Goal: Task Accomplishment & Management: Use online tool/utility

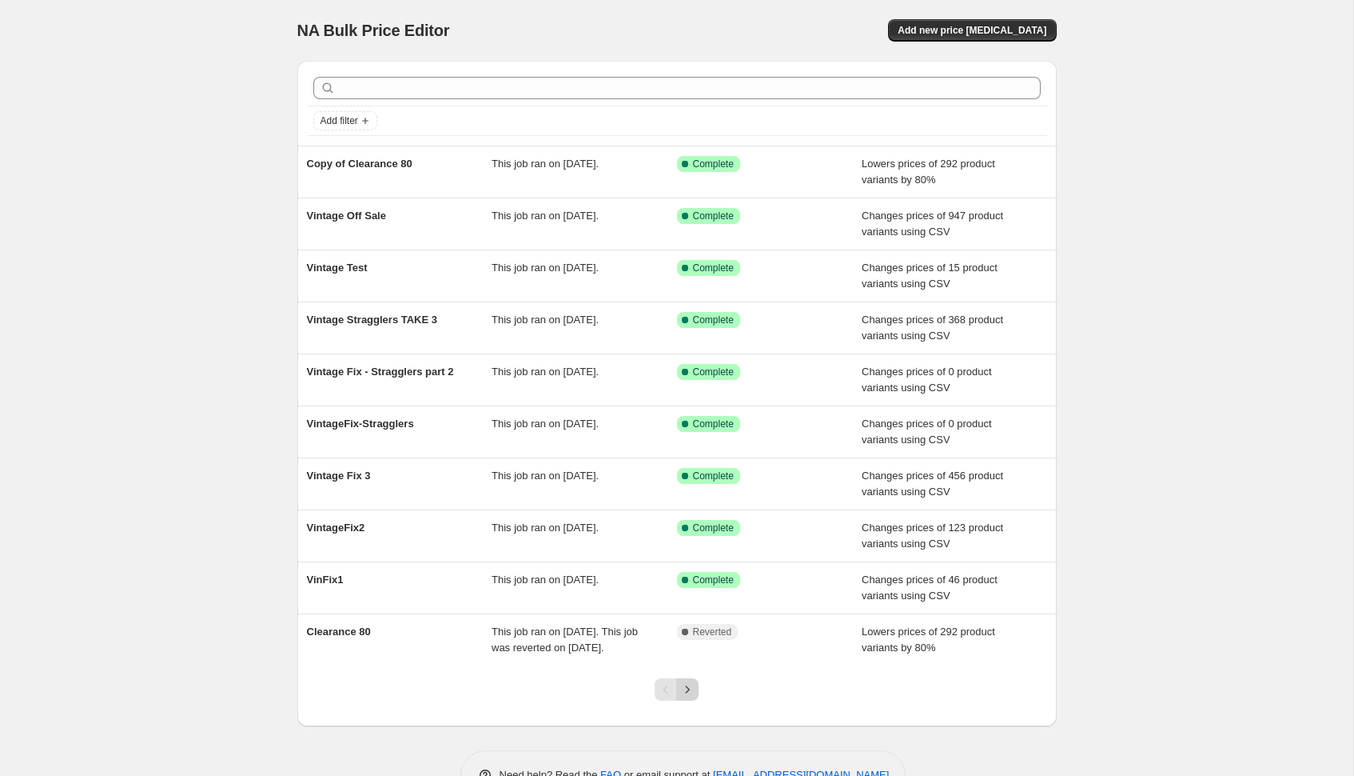
click at [692, 697] on icon "Next" at bounding box center [688, 689] width 16 height 16
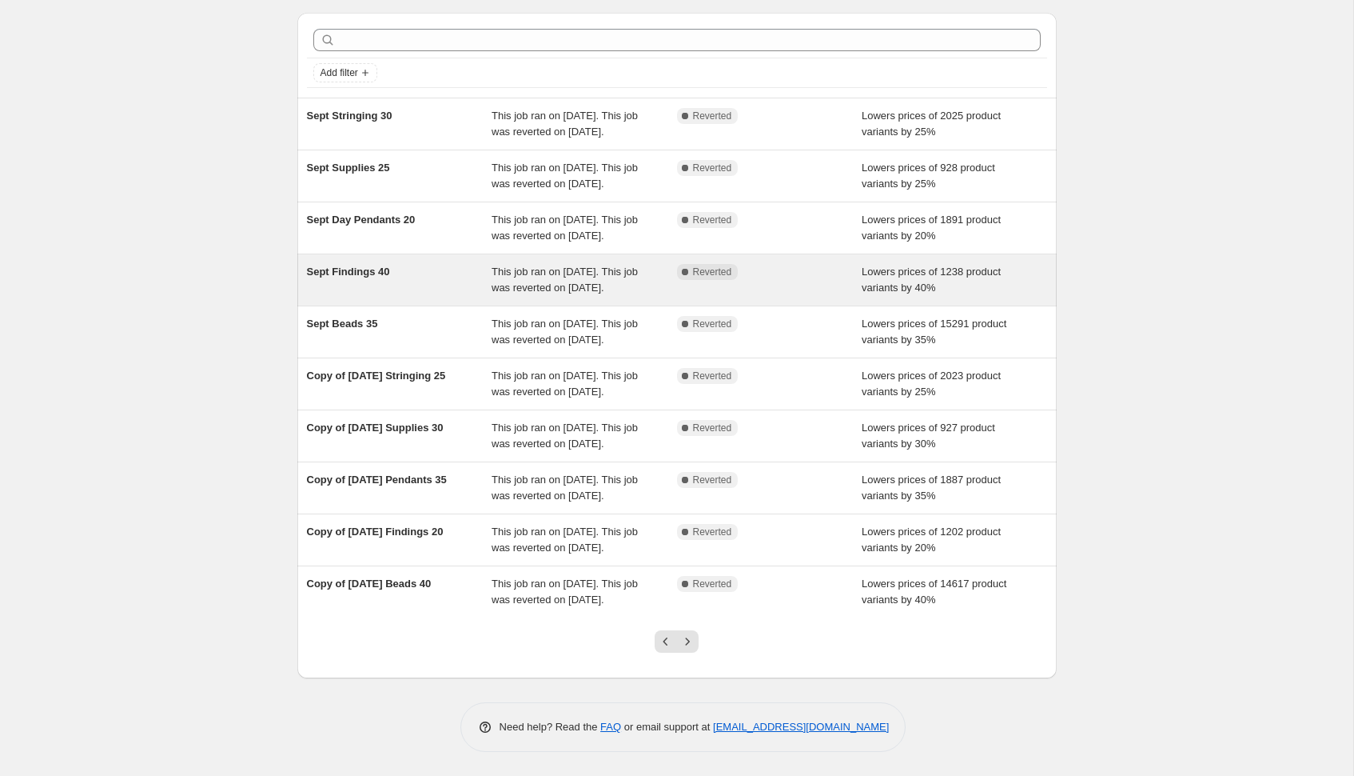
scroll to position [208, 0]
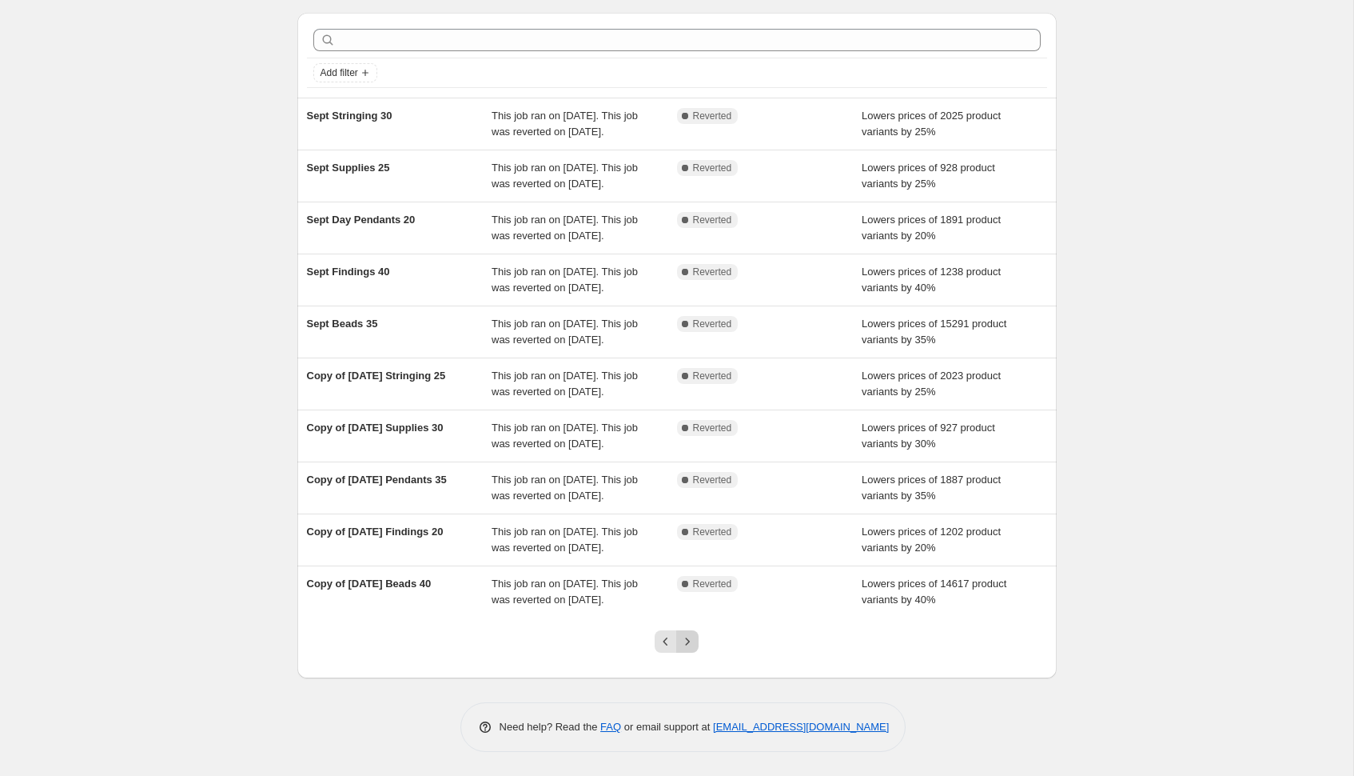
click at [692, 636] on icon "Next" at bounding box center [688, 641] width 16 height 16
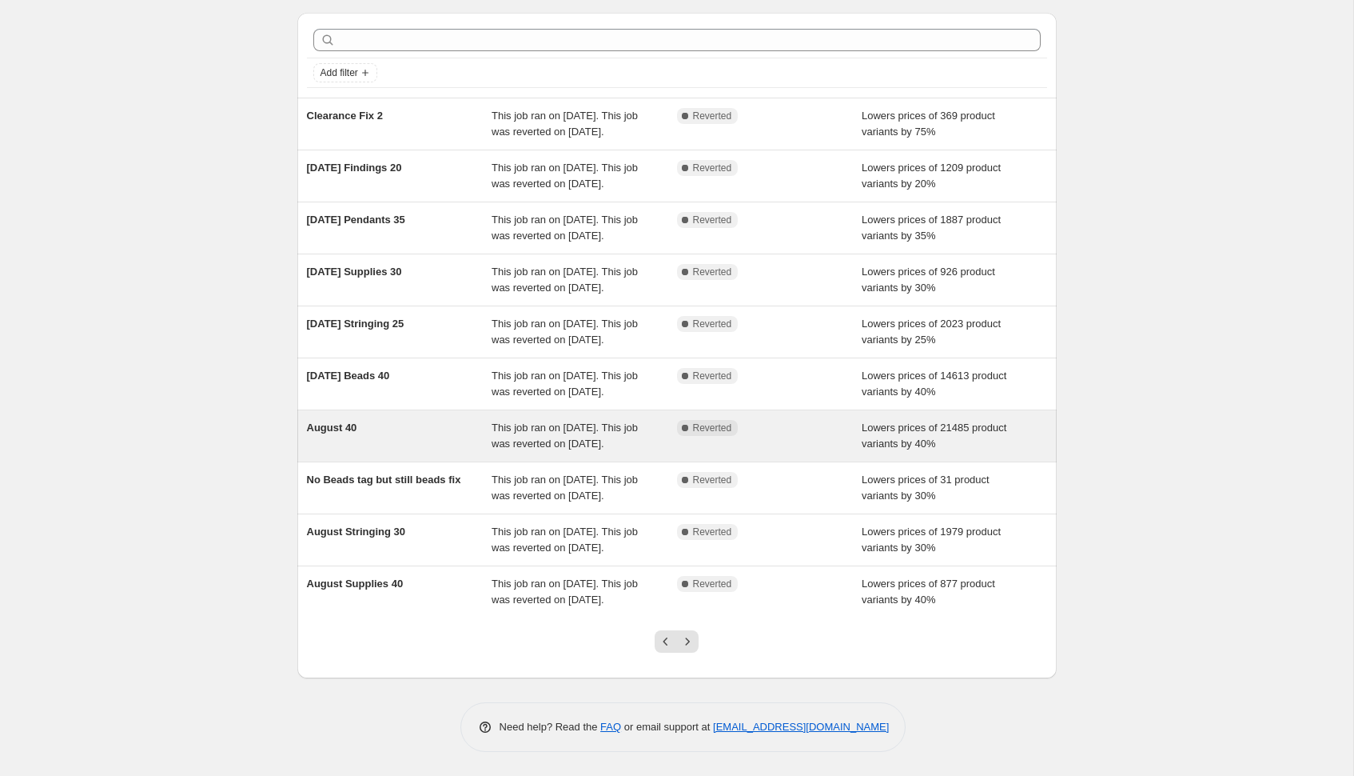
click at [545, 421] on span "This job ran on [DATE]. This job was reverted on [DATE]." at bounding box center [565, 435] width 146 height 28
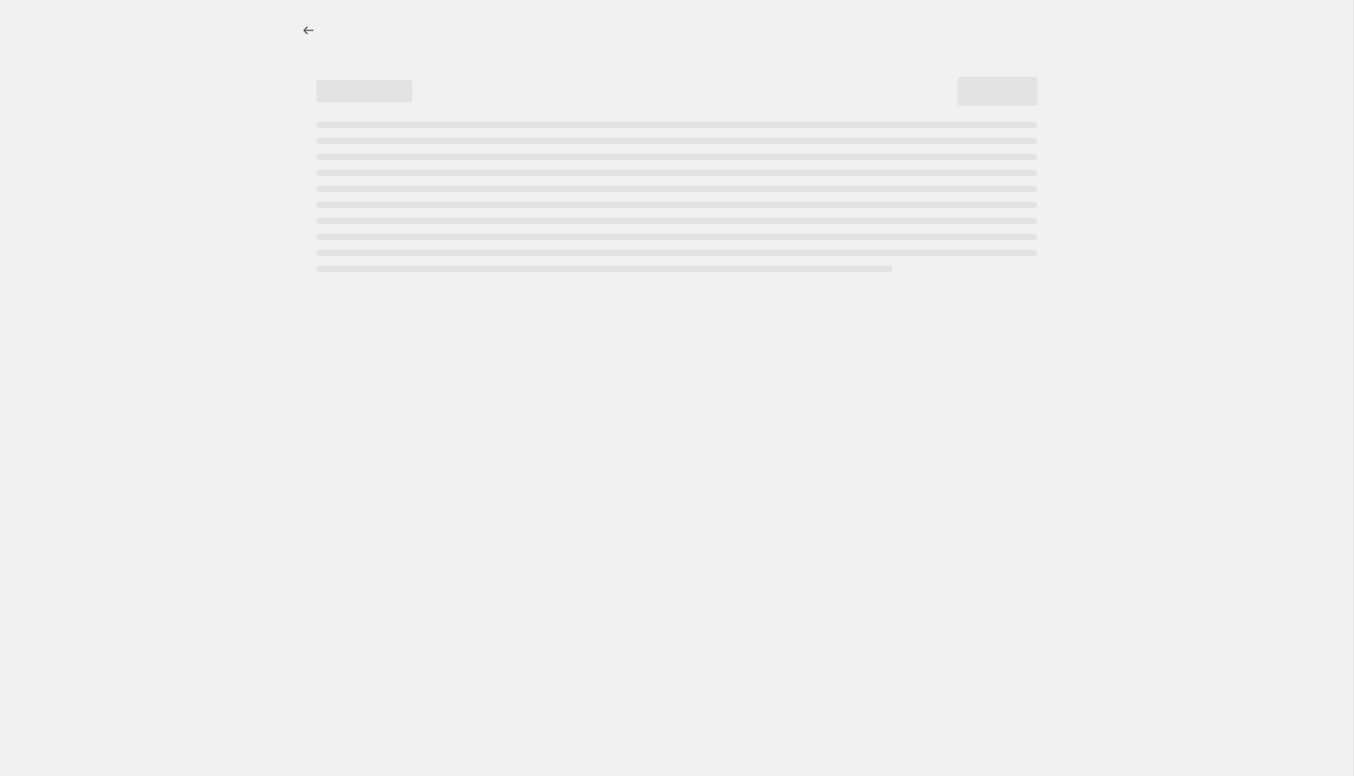
select select "percentage"
select select "tag"
select select "not_equal"
select select "tag"
select select "not_equal"
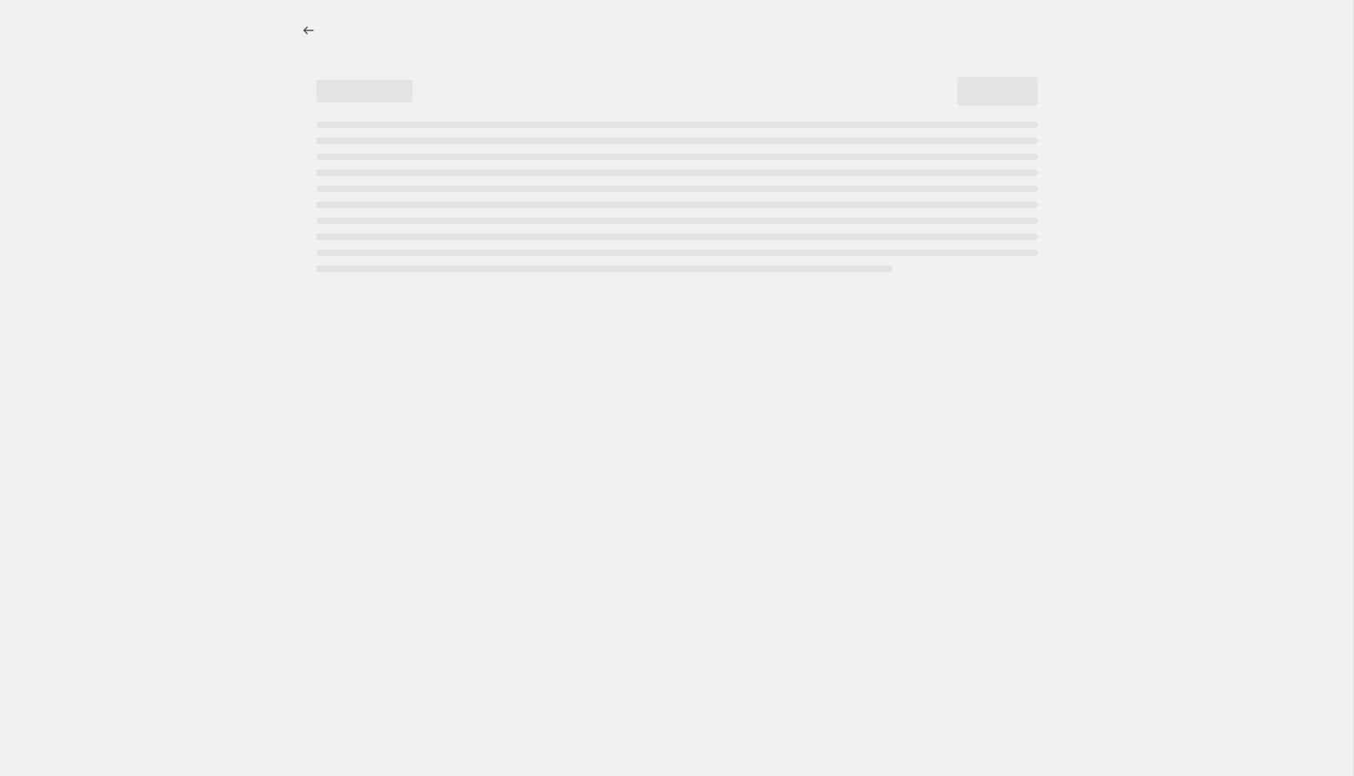
select select "tag"
select select "not_equal"
select select "tag"
select select "not_equal"
select select "collection"
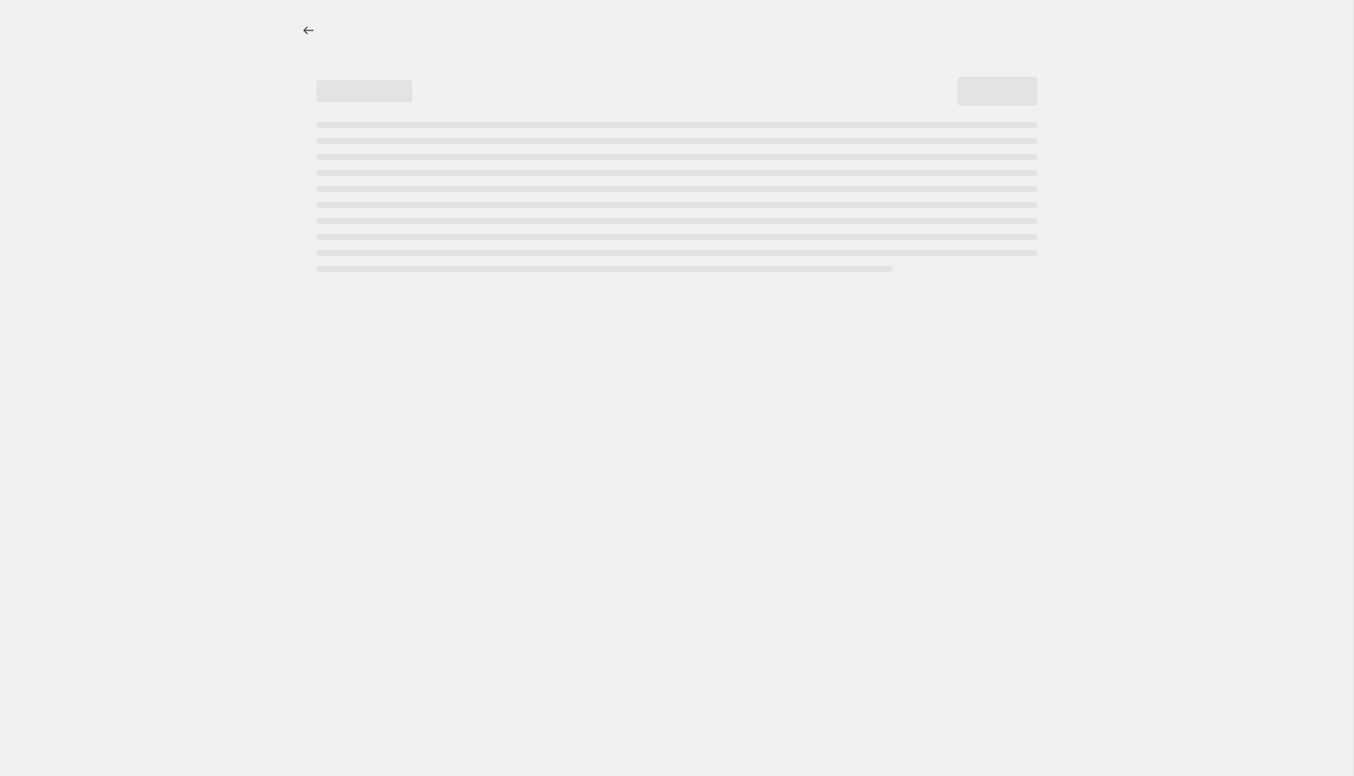
select select "not_equal"
select select "collection"
select select "not_equal"
select select "vendor"
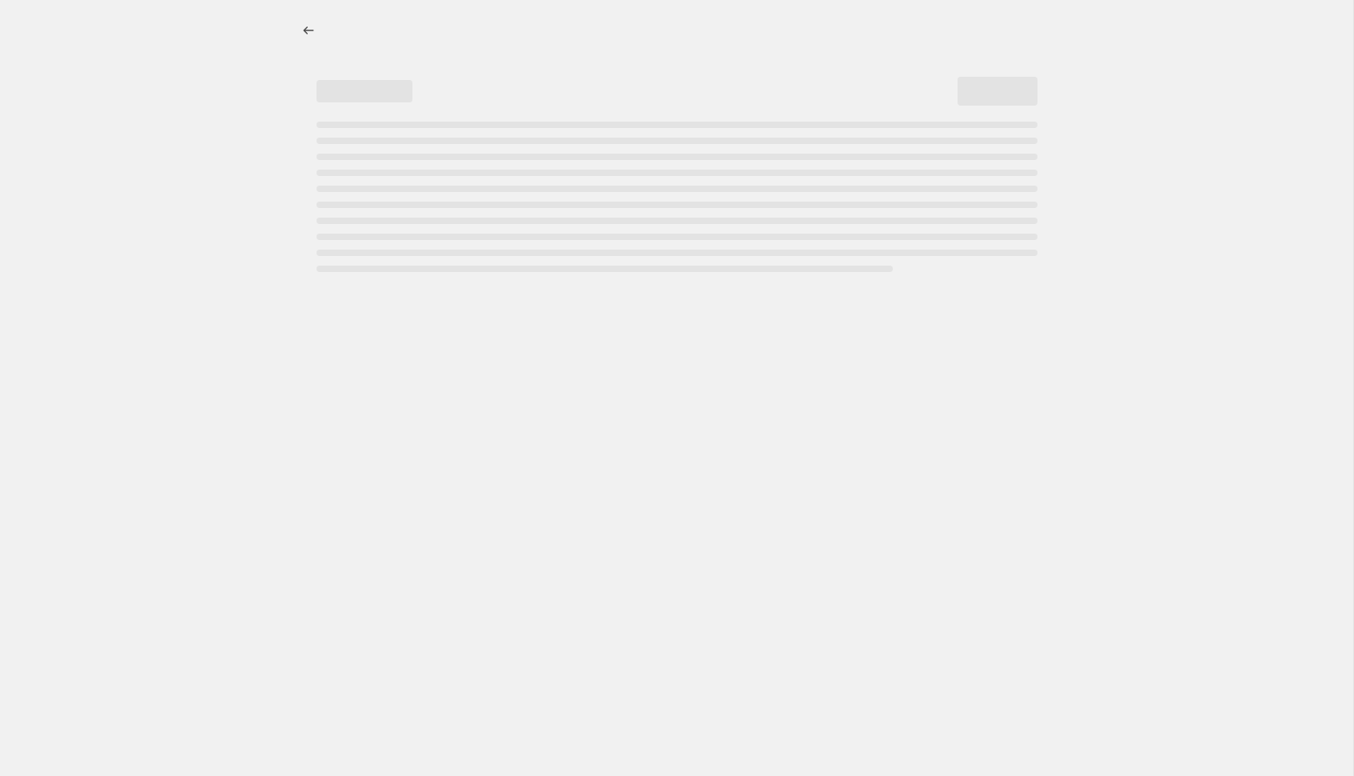
select select "not_equal"
select select "product_status"
select select "vendor"
select select "not_equal"
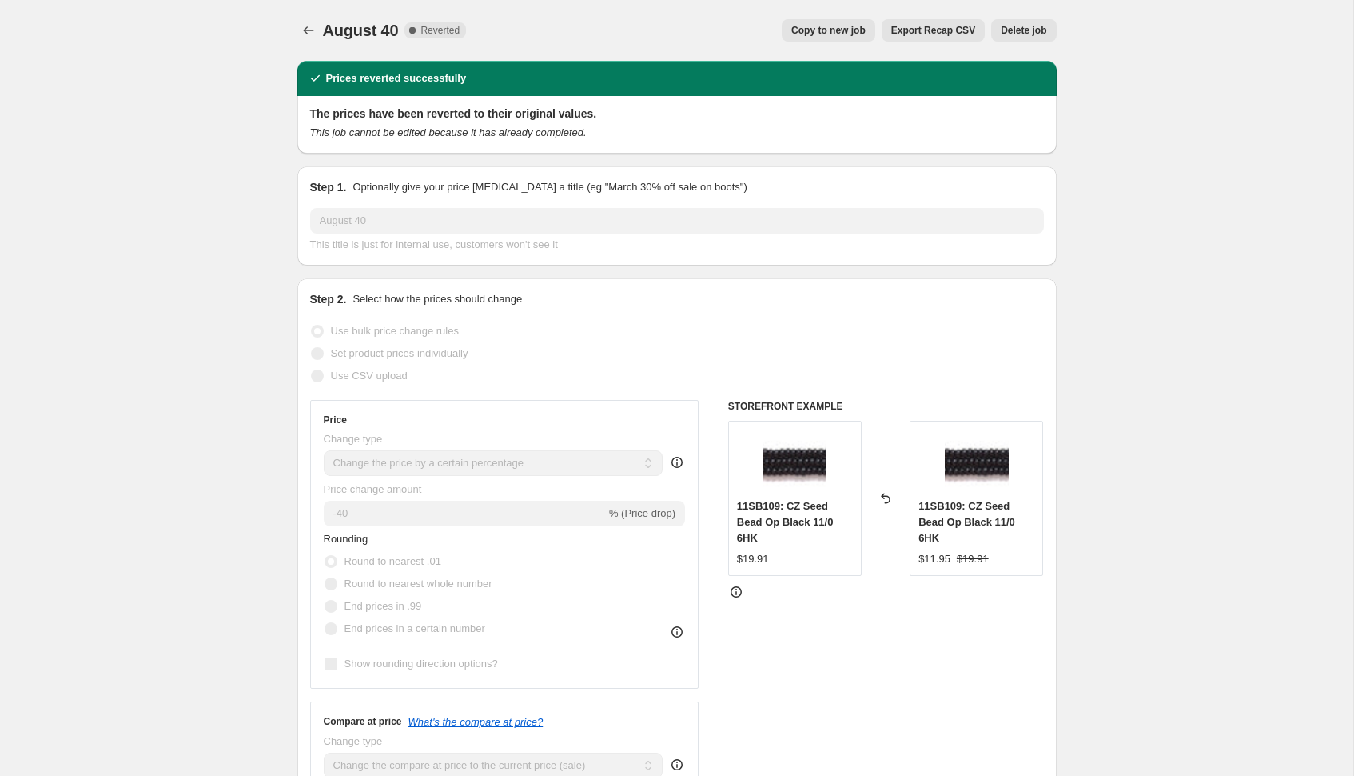
click at [812, 29] on span "Copy to new job" at bounding box center [829, 30] width 74 height 13
select select "percentage"
select select "tag"
select select "not_equal"
select select "tag"
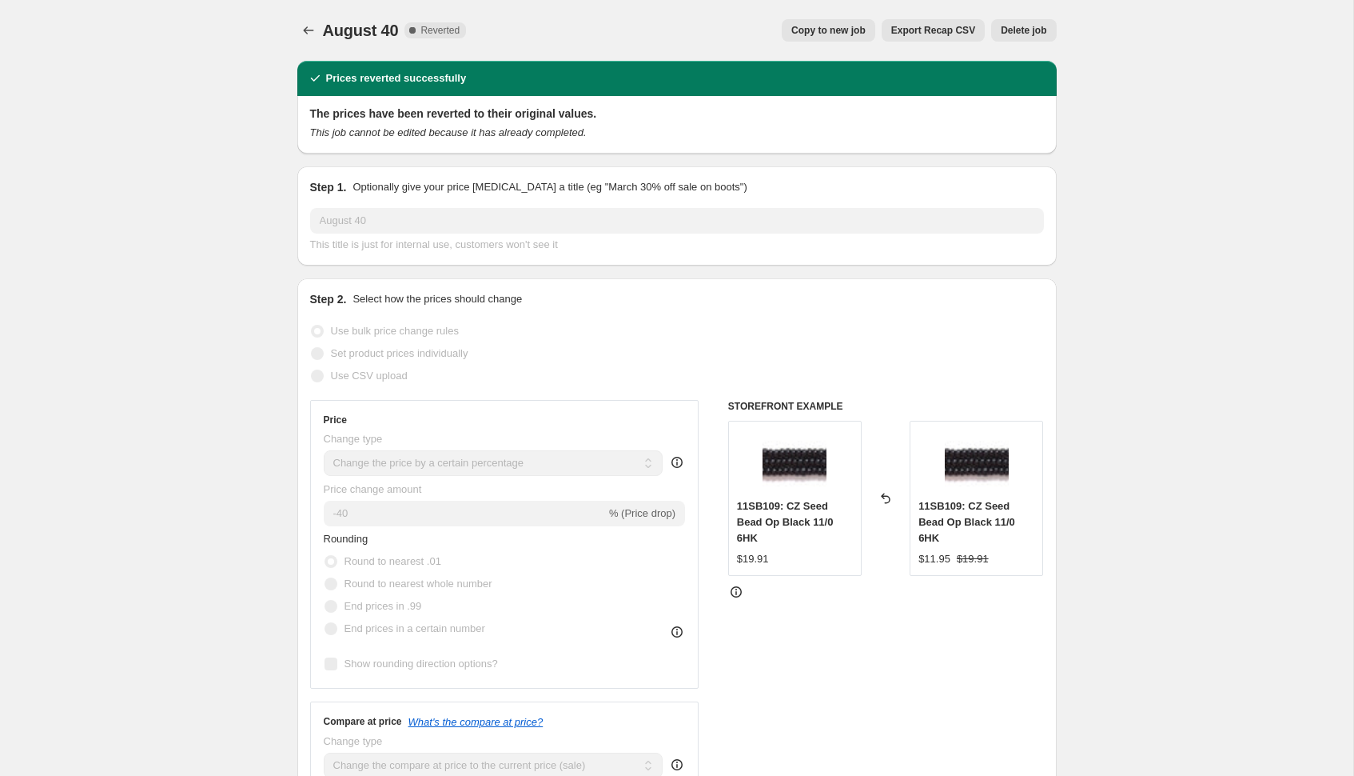
select select "not_equal"
select select "tag"
select select "not_equal"
select select "tag"
select select "not_equal"
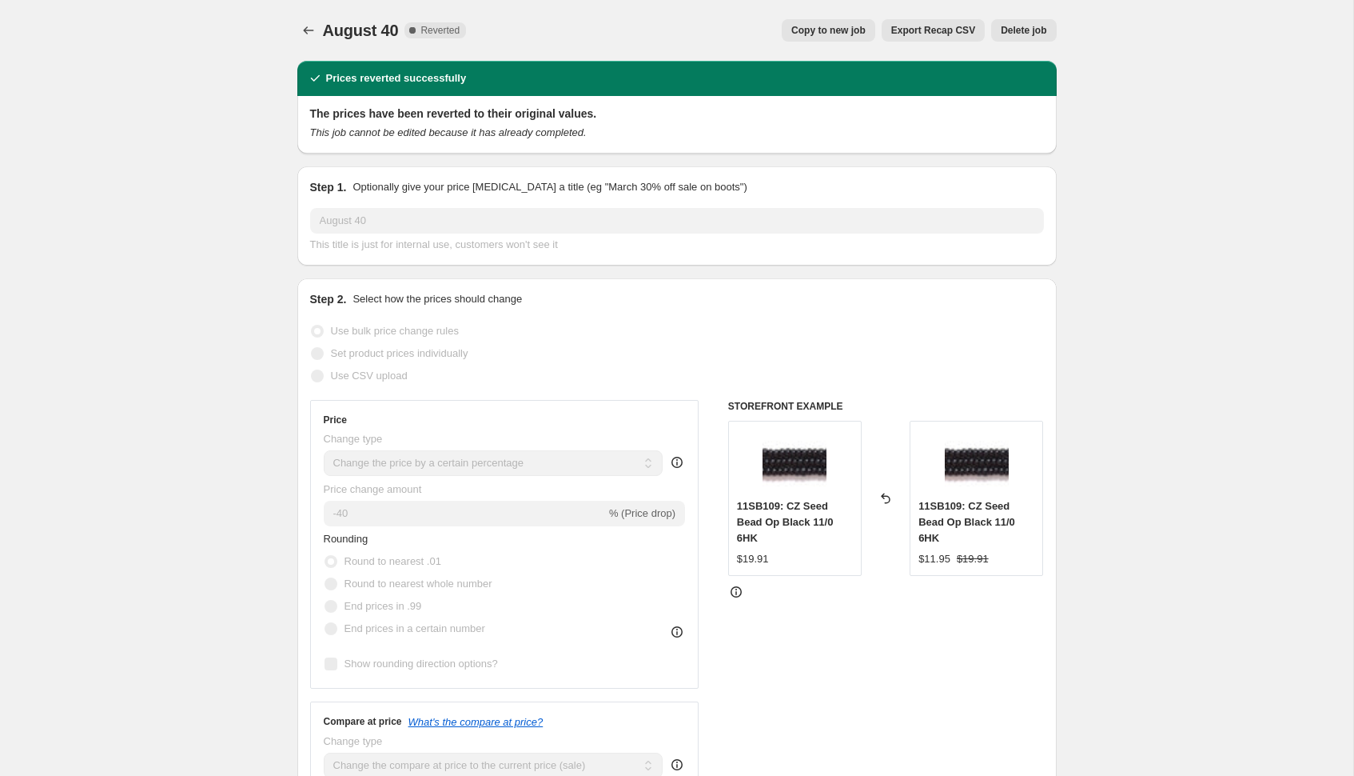
select select "collection"
select select "not_equal"
select select "collection"
select select "not_equal"
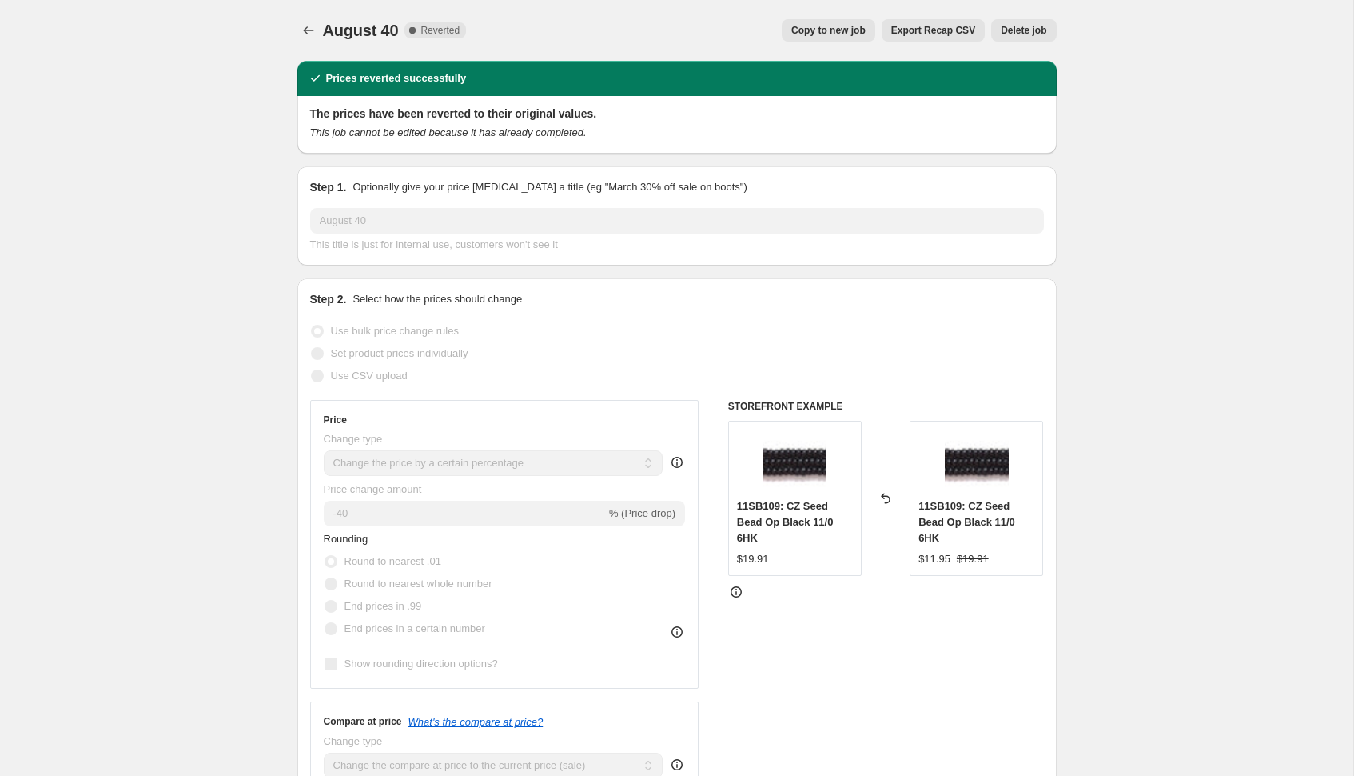
select select "vendor"
select select "not_equal"
select select "product_status"
select select "vendor"
select select "not_equal"
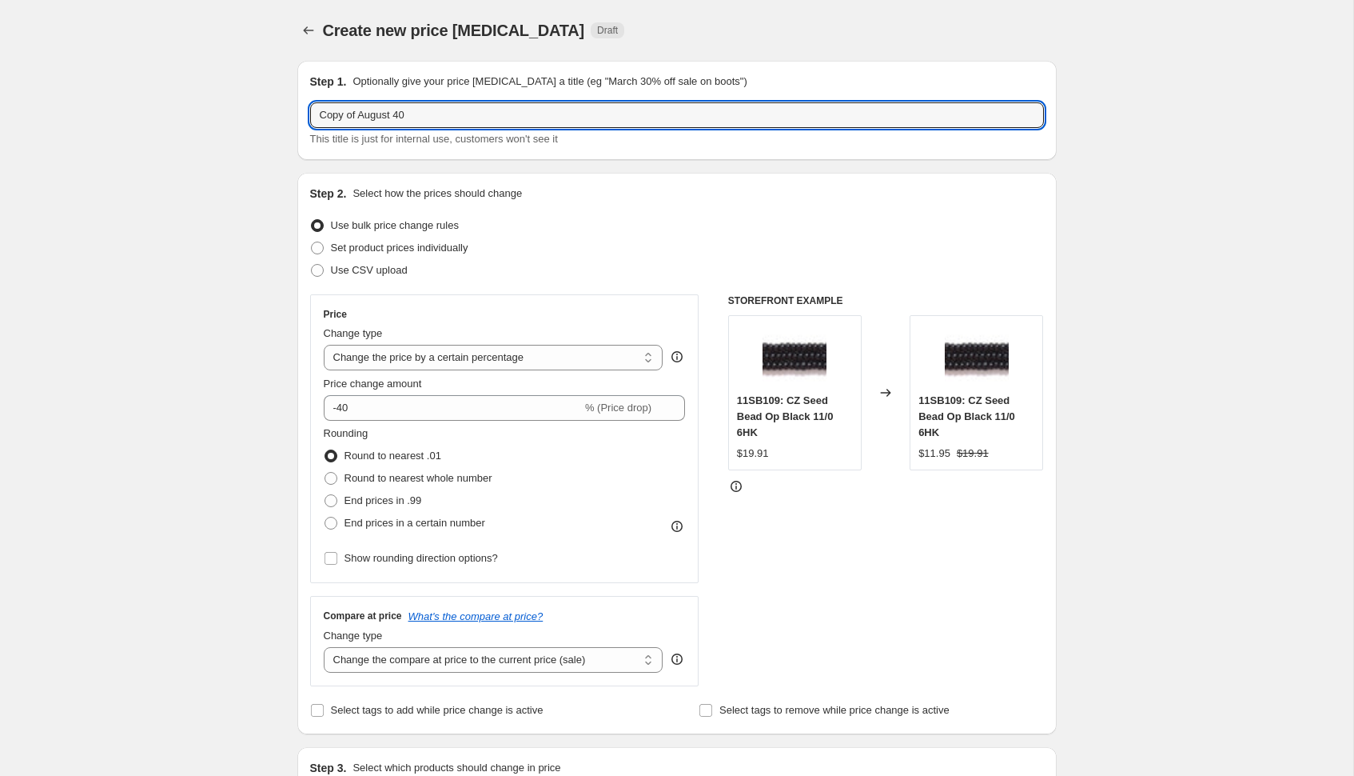
drag, startPoint x: 396, startPoint y: 117, endPoint x: 287, endPoint y: 74, distance: 116.7
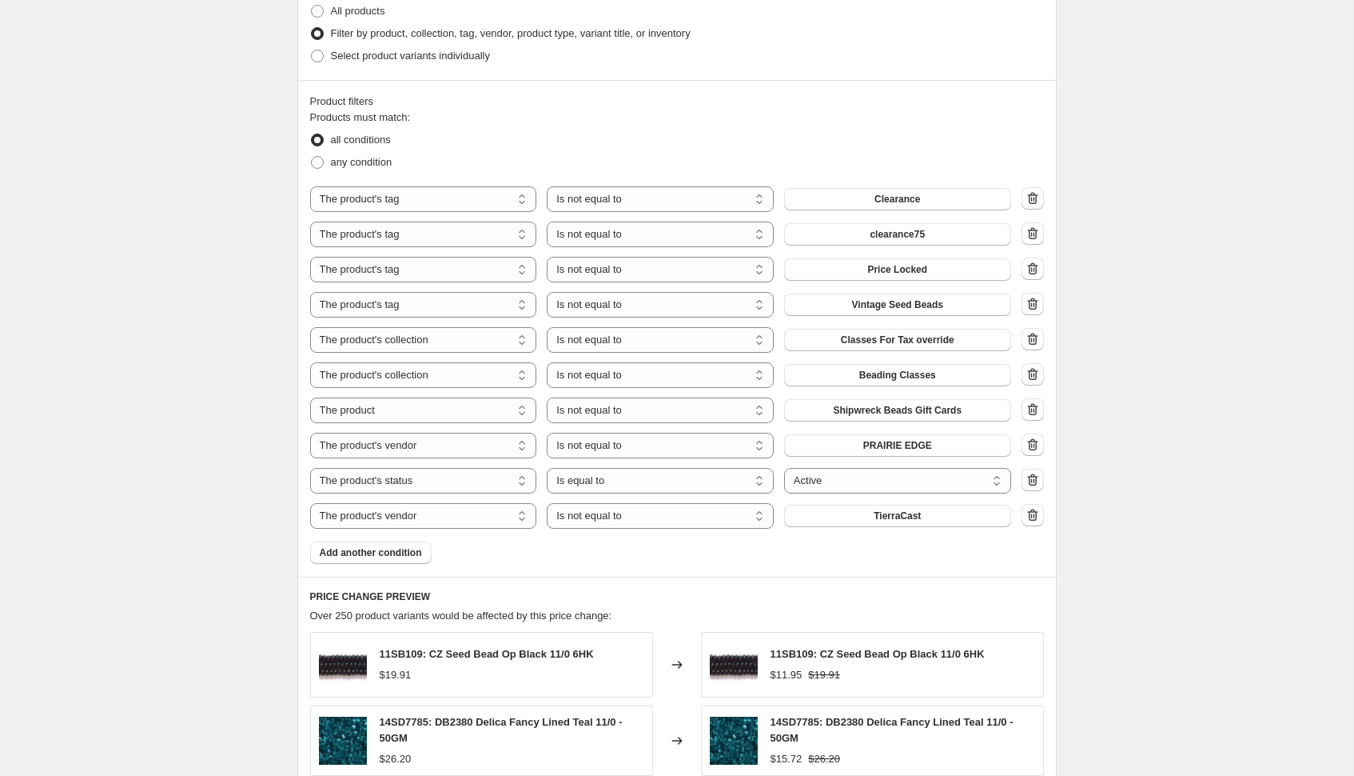
scroll to position [852, 0]
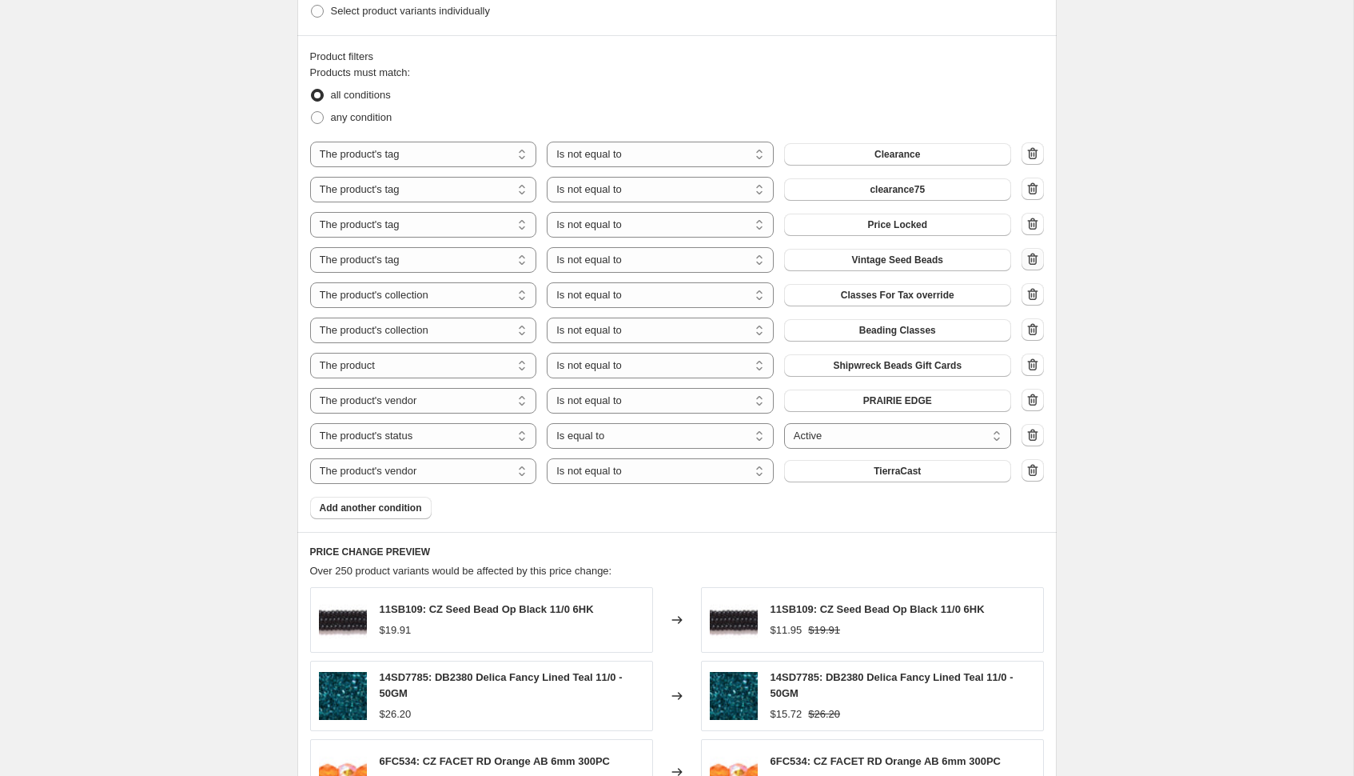
type input "September 40"
click at [1035, 257] on icon "button" at bounding box center [1033, 259] width 16 height 16
select select "collection"
select select "product"
select select "vendor"
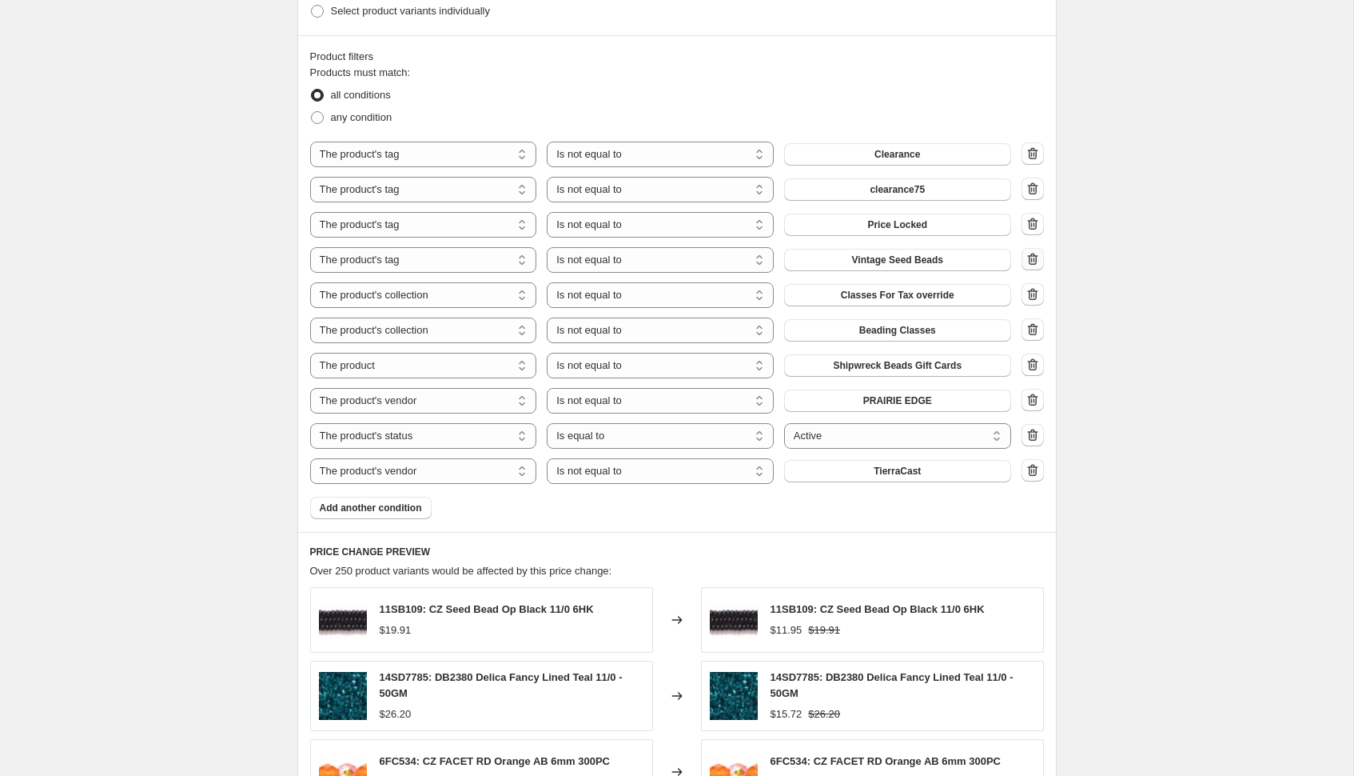
select select "product_status"
select select "equal"
select select "vendor"
select select "not_equal"
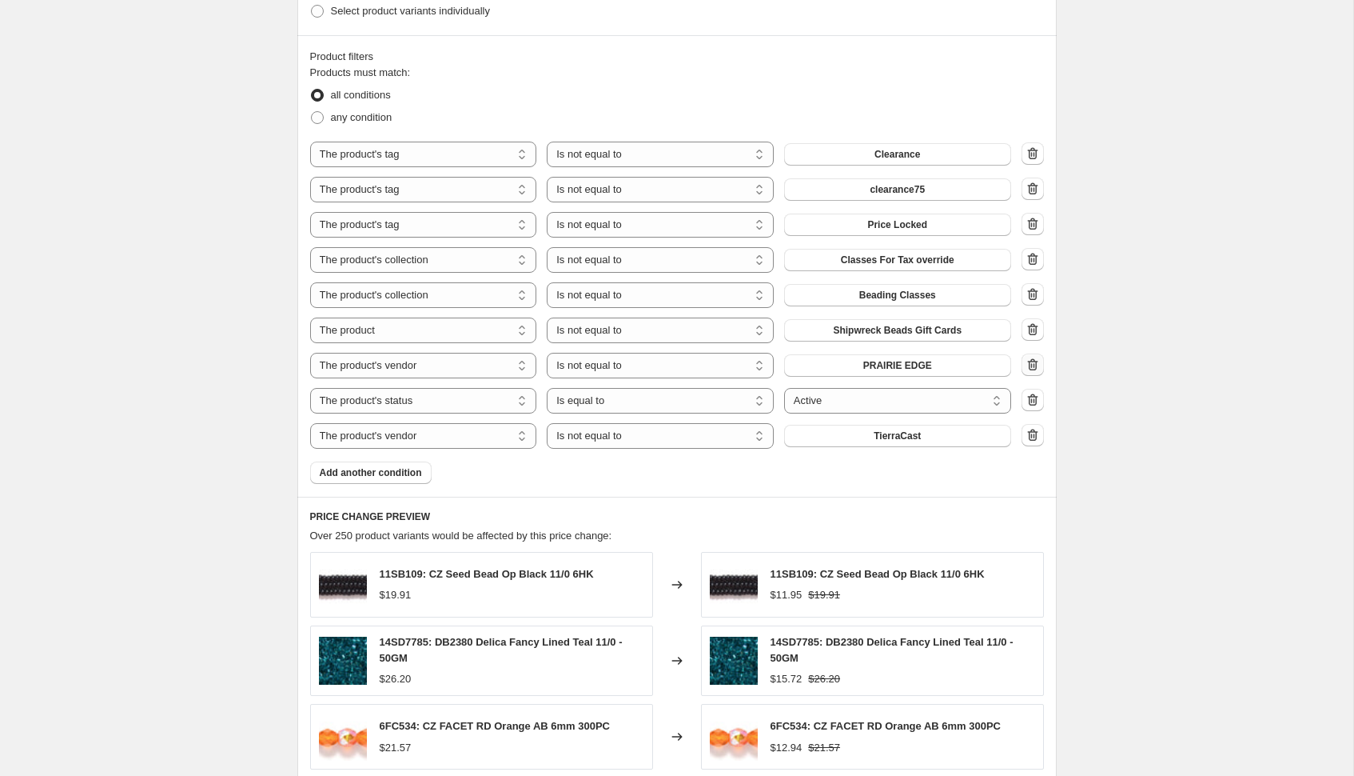
click at [1032, 361] on icon "button" at bounding box center [1033, 365] width 16 height 16
select select "product_status"
select select "equal"
select select "vendor"
select select "not_equal"
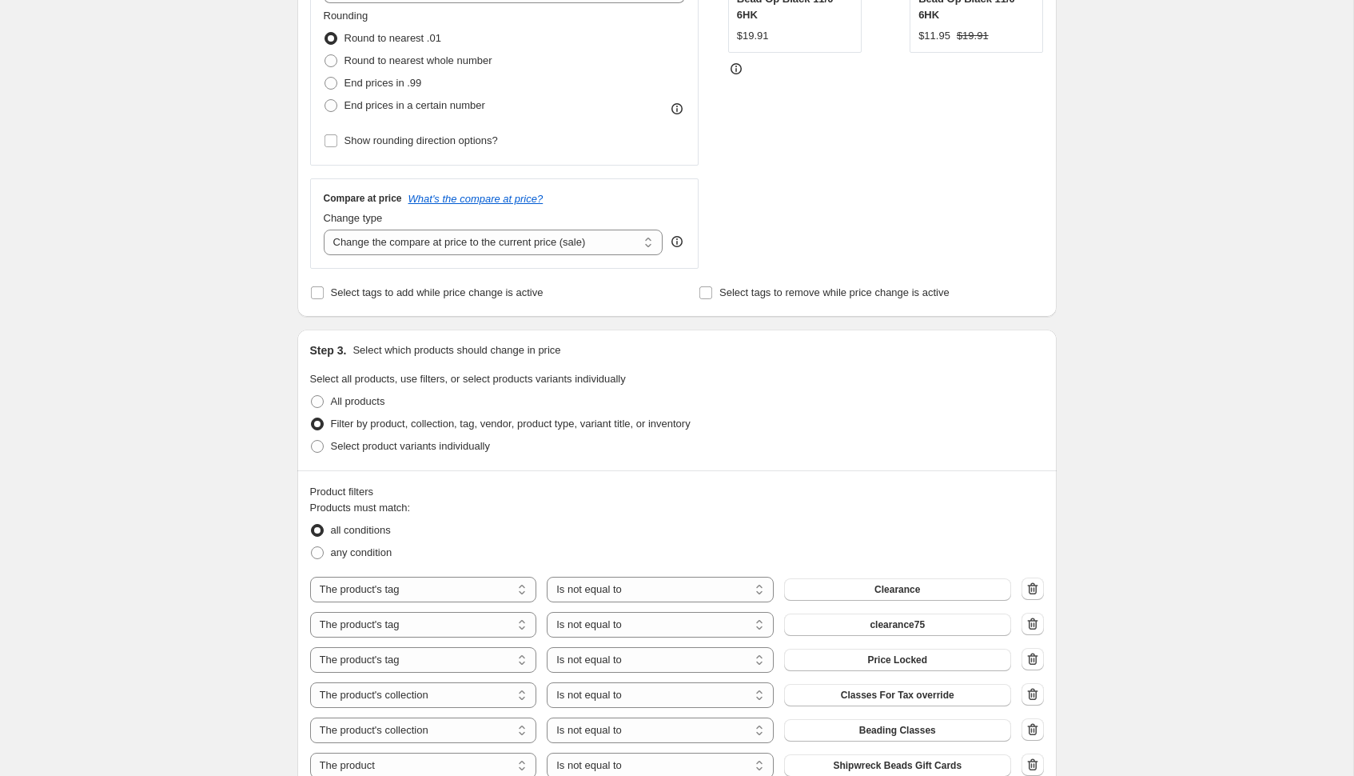
scroll to position [1232, 0]
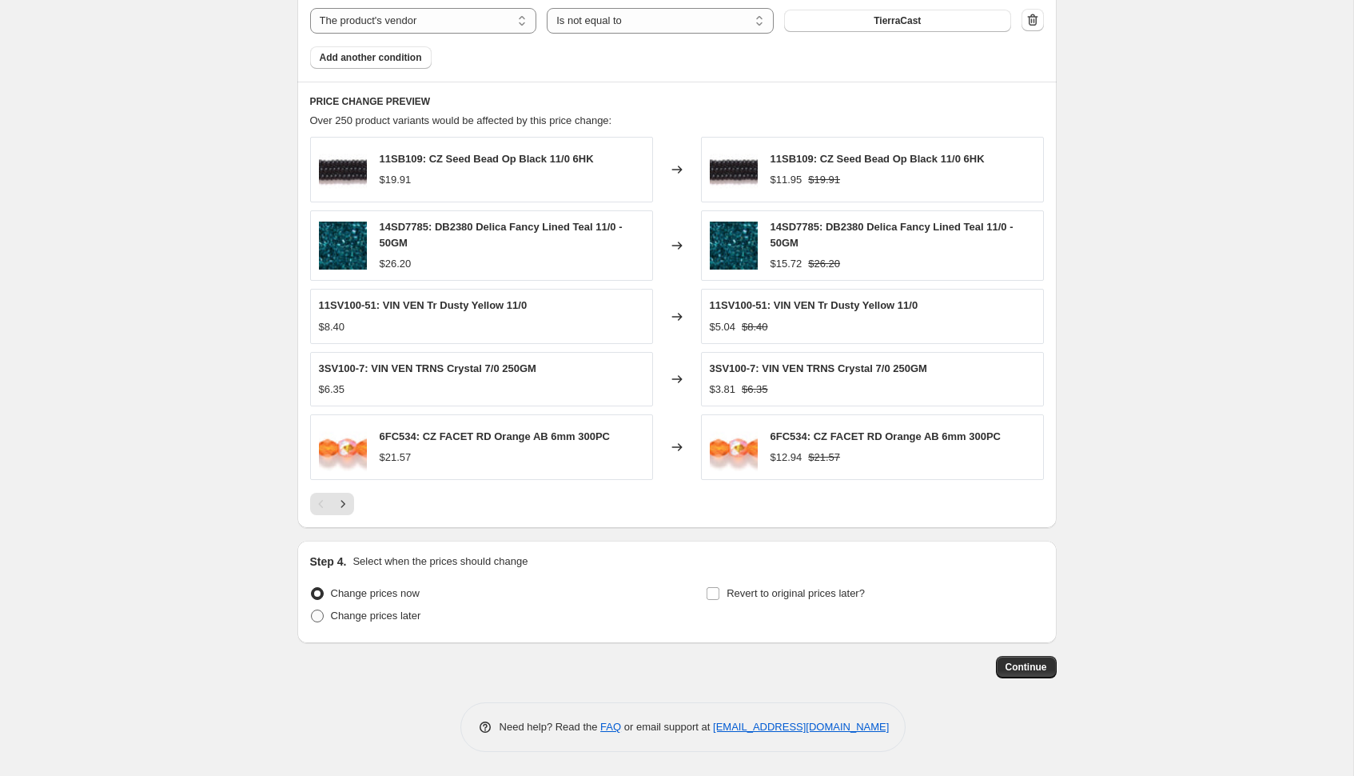
click at [321, 614] on span at bounding box center [317, 615] width 13 height 13
click at [312, 610] on input "Change prices later" at bounding box center [311, 609] width 1 height 1
radio input "true"
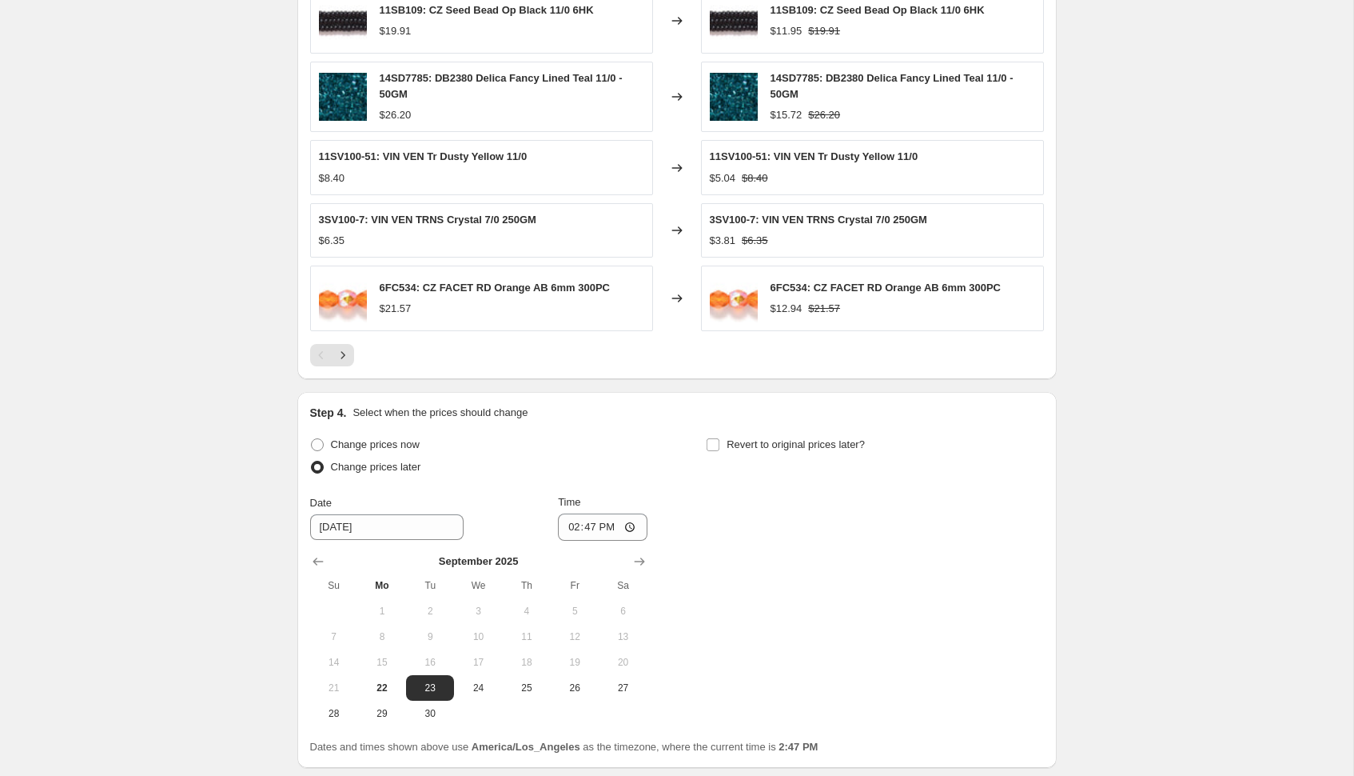
scroll to position [1506, 0]
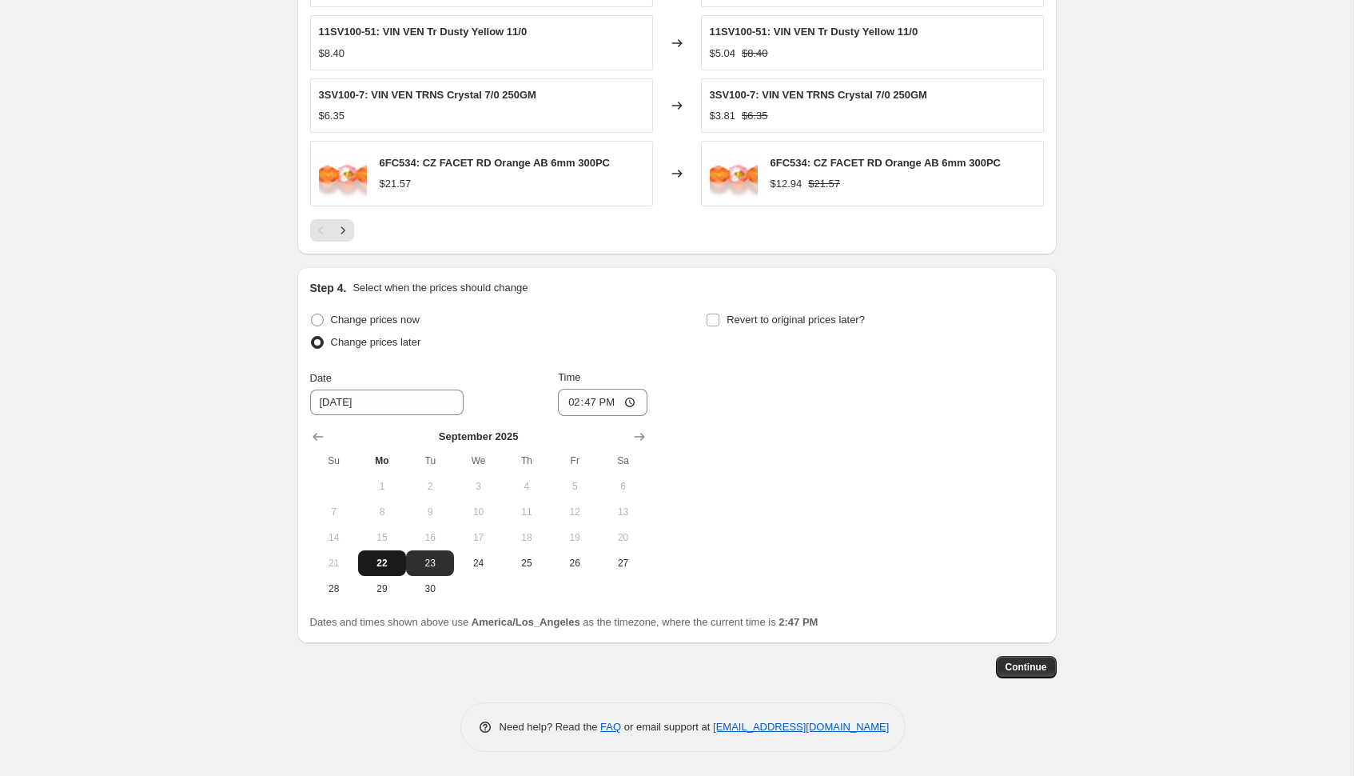
click at [393, 566] on span "22" at bounding box center [382, 563] width 35 height 13
type input "[DATE]"
click at [572, 401] on input "14:47" at bounding box center [603, 402] width 90 height 27
type input "16:00"
click at [716, 319] on input "Revert to original prices later?" at bounding box center [713, 319] width 13 height 13
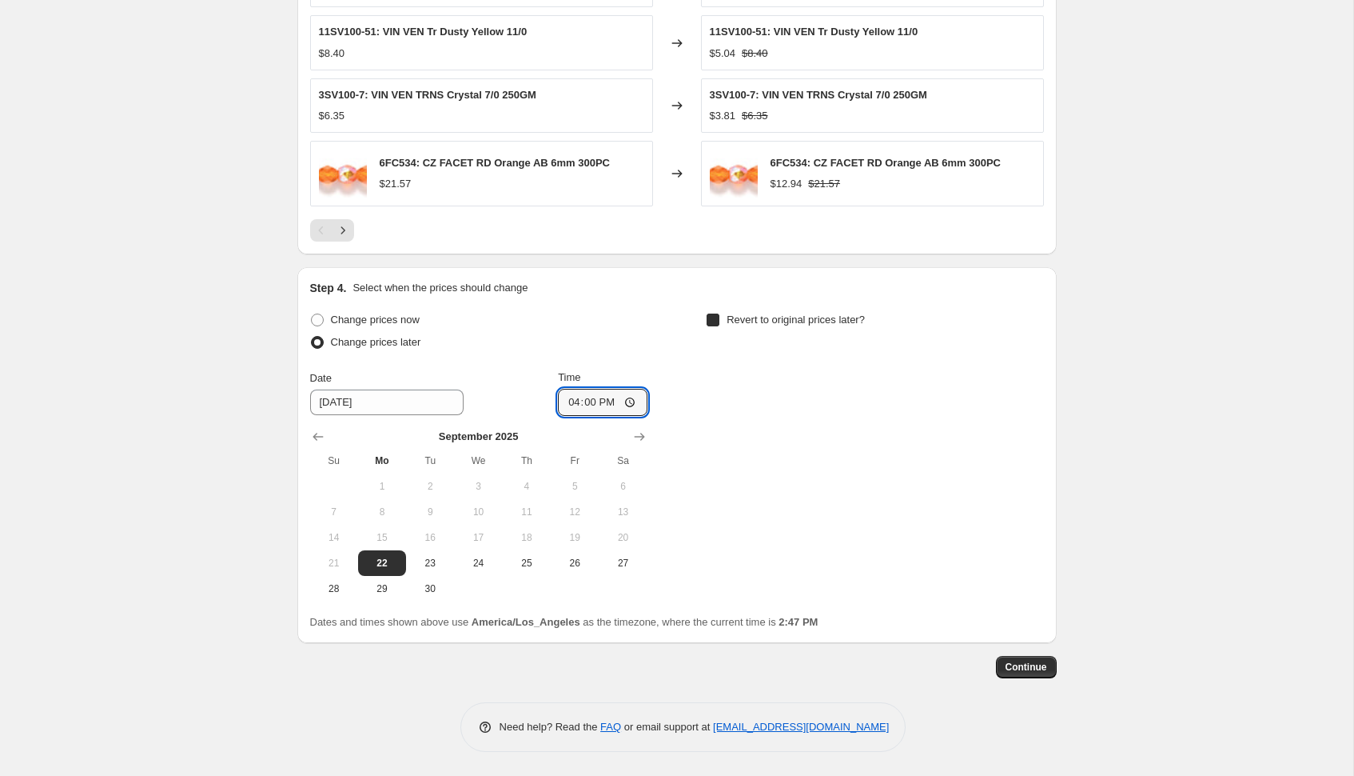
checkbox input "true"
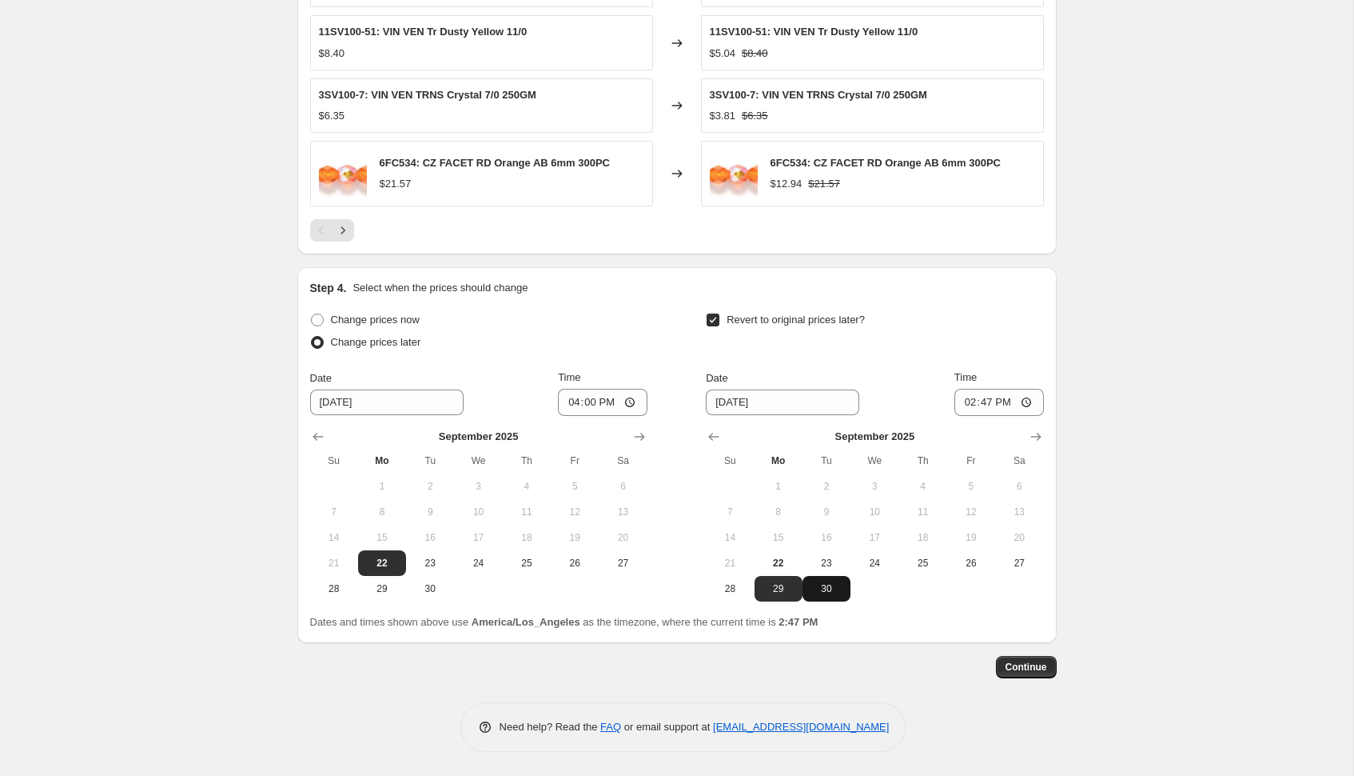
click at [828, 588] on span "30" at bounding box center [826, 588] width 35 height 13
type input "[DATE]"
click at [1022, 661] on span "Continue" at bounding box center [1027, 666] width 42 height 13
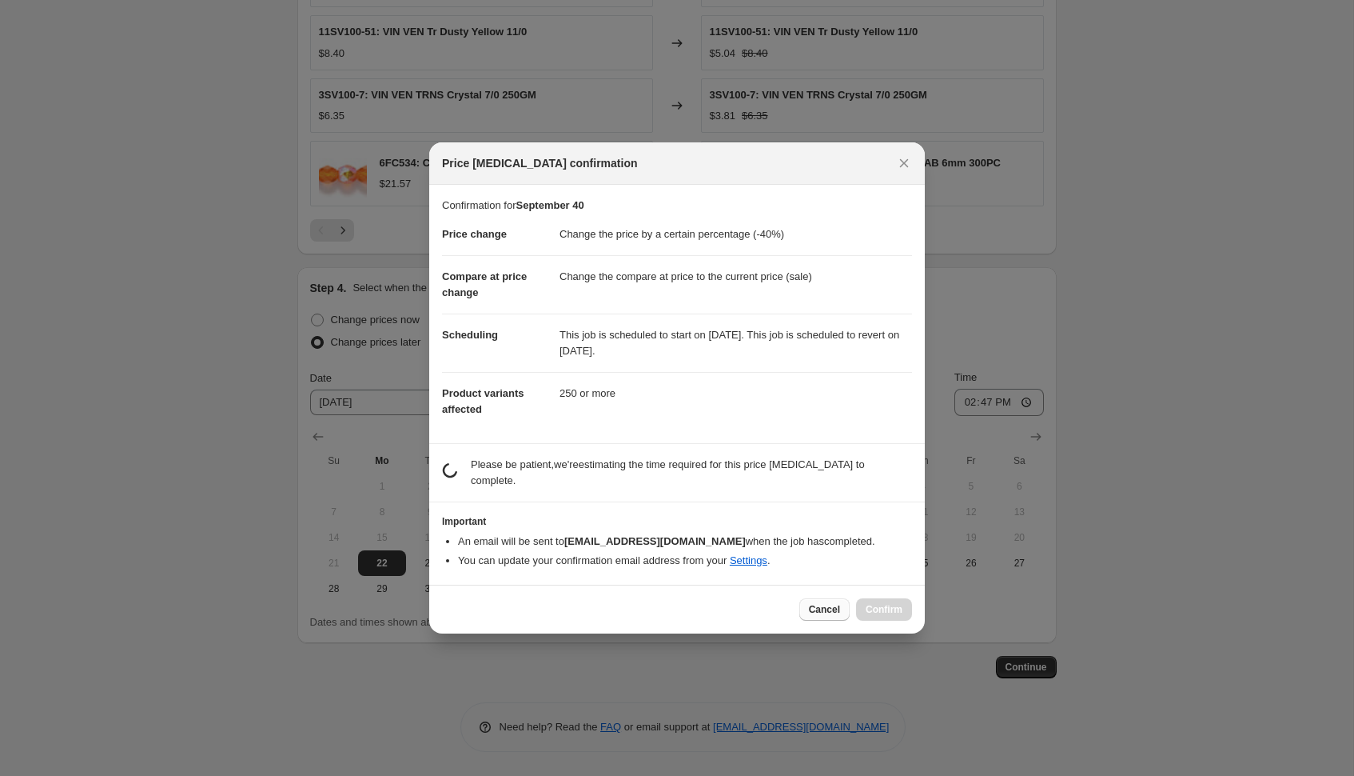
click at [820, 612] on span "Cancel" at bounding box center [824, 609] width 31 height 13
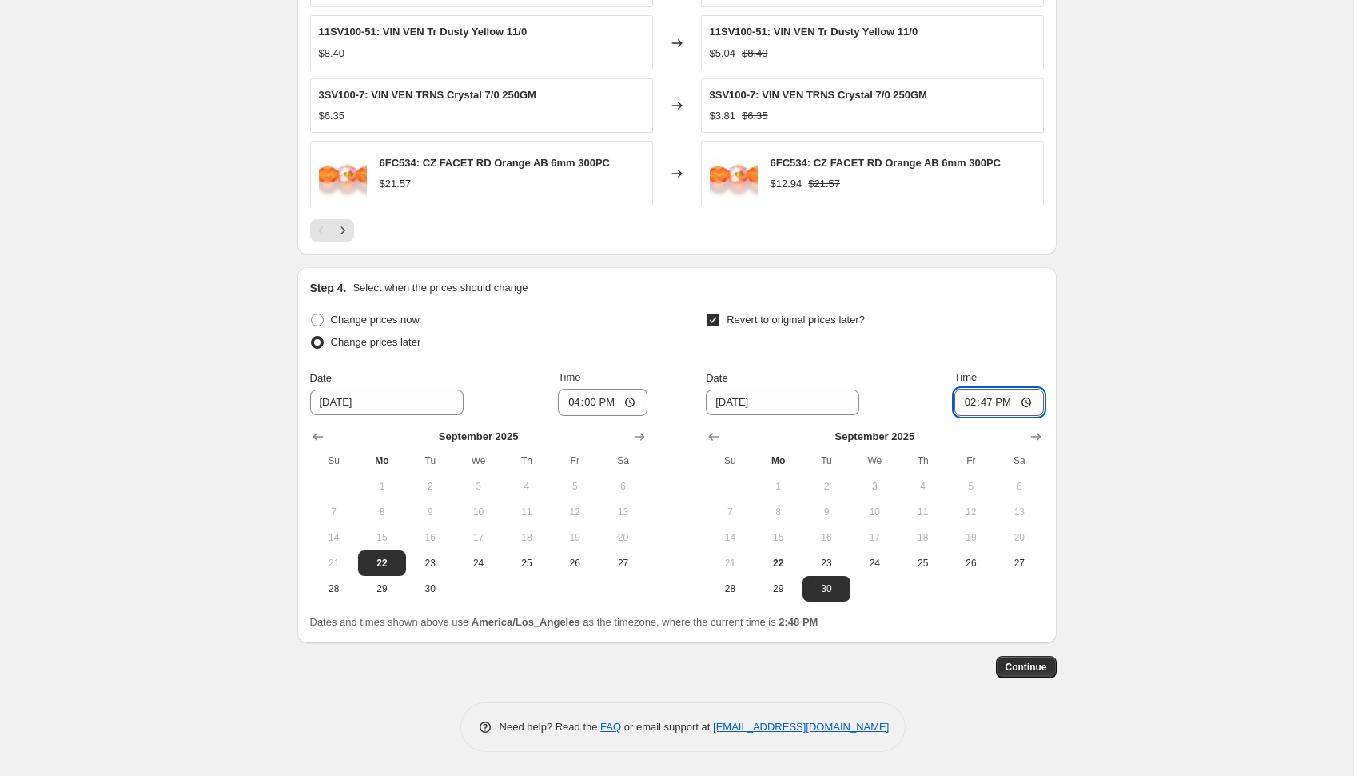
click at [965, 400] on input "14:47" at bounding box center [1000, 402] width 90 height 27
type input "23:59"
click at [1025, 662] on span "Continue" at bounding box center [1027, 666] width 42 height 13
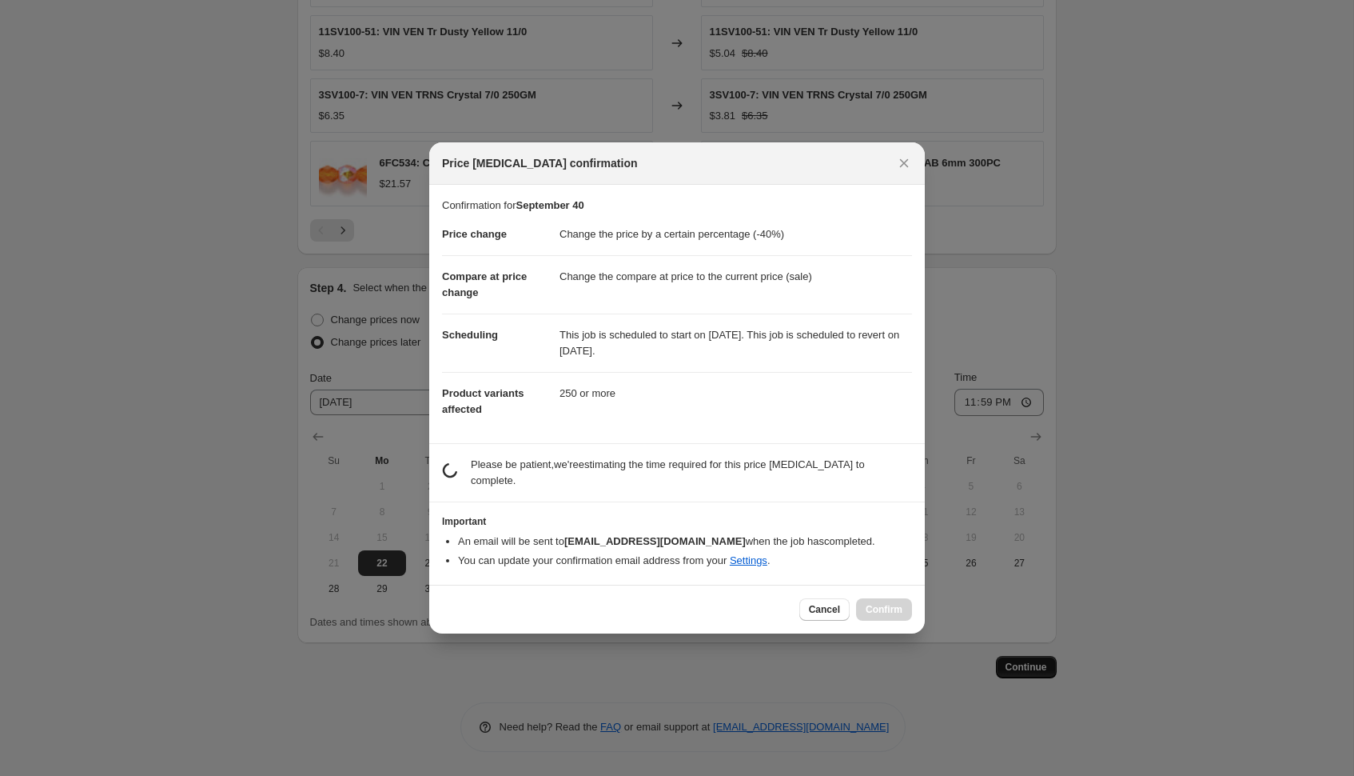
scroll to position [0, 0]
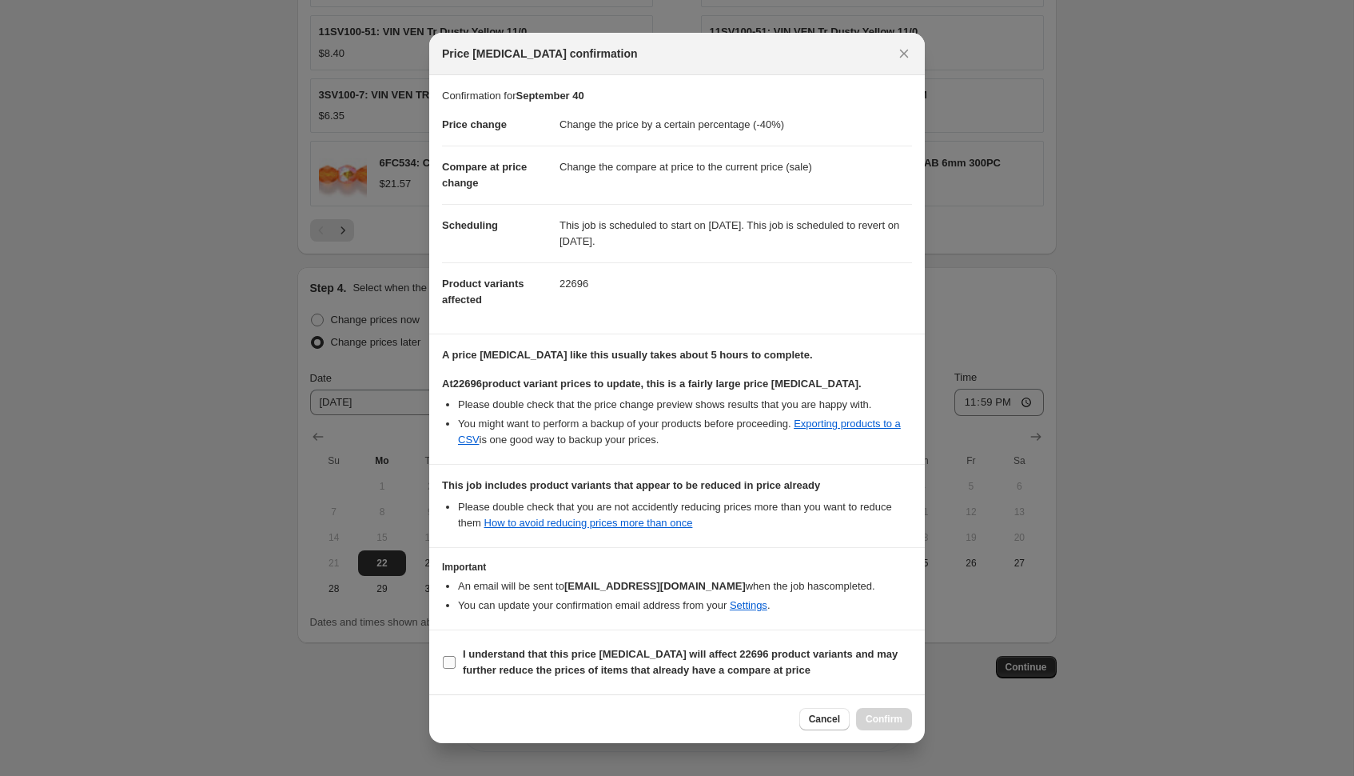
click at [524, 665] on b "I understand that this price [MEDICAL_DATA] will affect 22696 product variants …" at bounding box center [680, 662] width 435 height 28
click at [456, 665] on input "I understand that this price [MEDICAL_DATA] will affect 22696 product variants …" at bounding box center [449, 662] width 13 height 13
checkbox input "true"
click at [879, 715] on span "Confirm" at bounding box center [884, 718] width 37 height 13
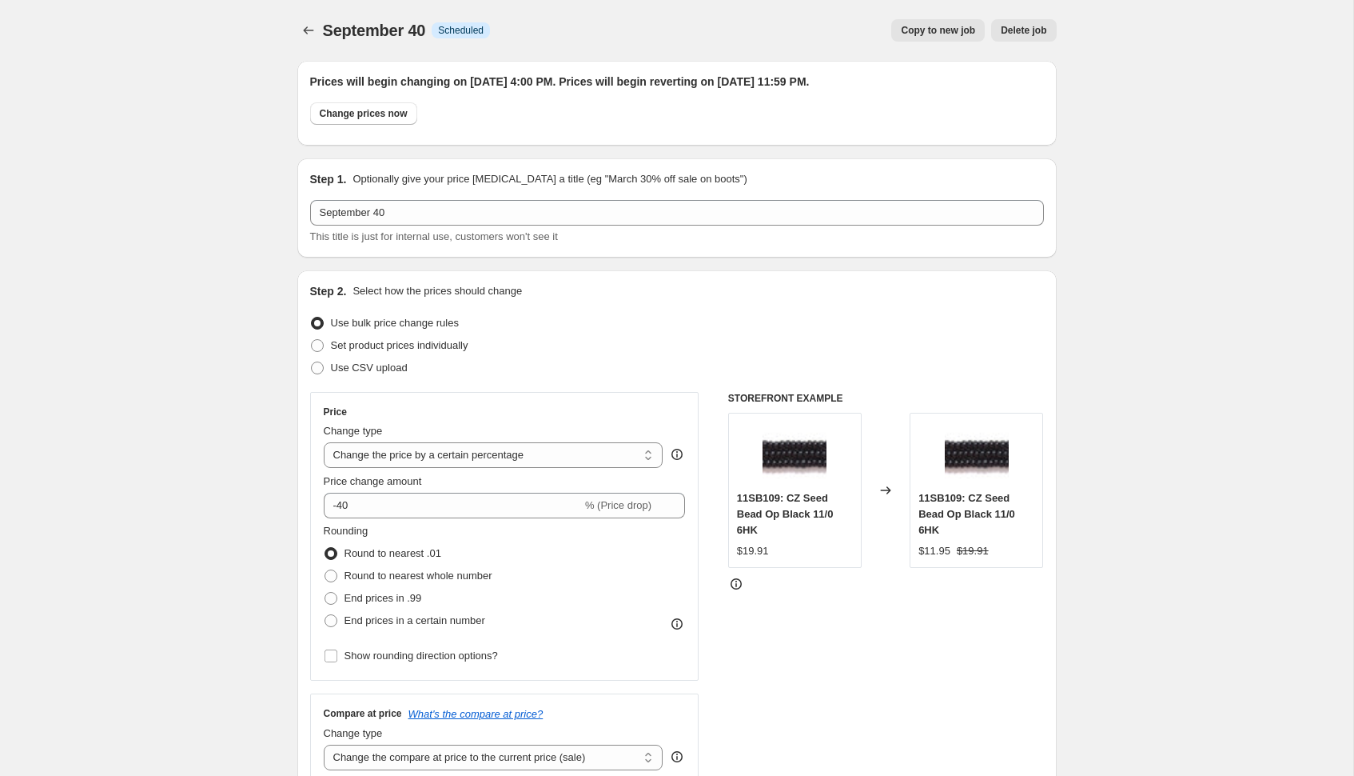
scroll to position [1506, 0]
